Goal: Transaction & Acquisition: Purchase product/service

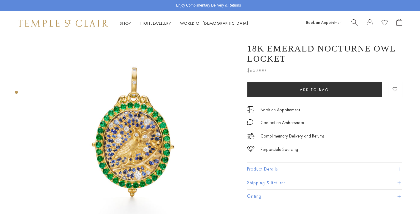
click at [352, 20] on span "Search" at bounding box center [354, 22] width 6 height 6
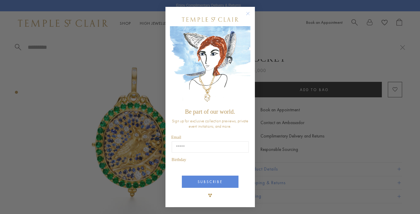
click at [352, 20] on div "Close dialog Be part of our world. Sign up for exclusive collection previews, p…" at bounding box center [210, 107] width 420 height 214
click at [168, 42] on form "Be part of our world. Sign up for exclusive collection previews, private event …" at bounding box center [209, 107] width 89 height 201
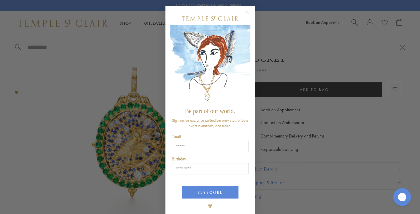
click at [249, 13] on circle "Close dialog" at bounding box center [247, 12] width 7 height 7
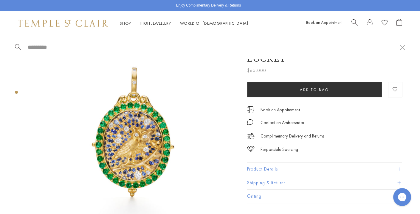
click at [67, 47] on input "search" at bounding box center [213, 47] width 373 height 7
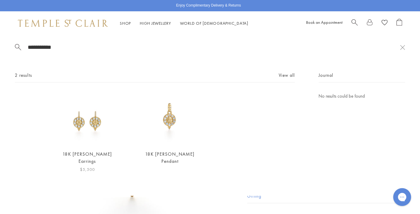
type input "**********"
click at [93, 132] on img at bounding box center [87, 119] width 53 height 53
